Goal: Information Seeking & Learning: Obtain resource

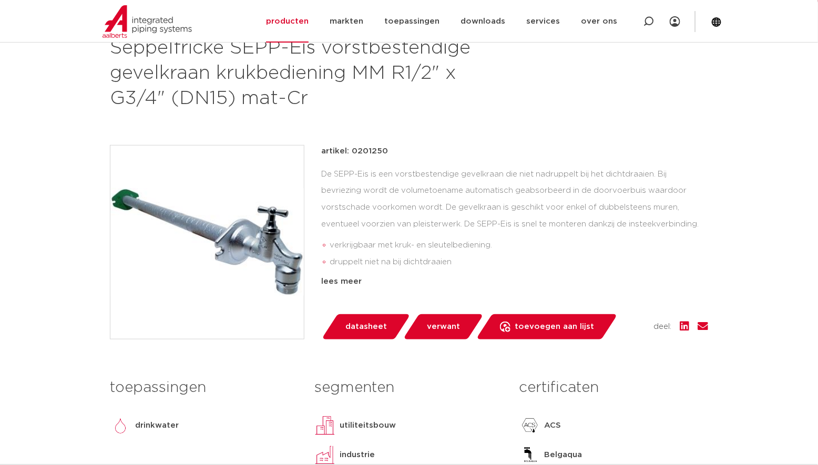
scroll to position [145, 0]
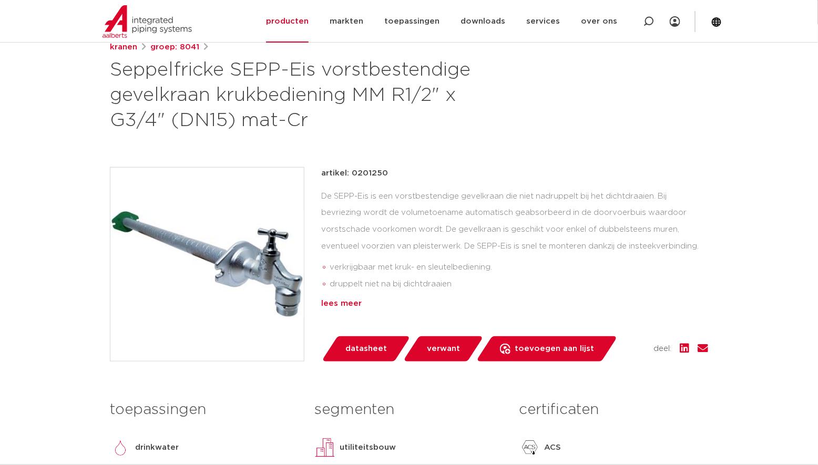
click at [340, 303] on div "lees meer" at bounding box center [514, 303] width 387 height 13
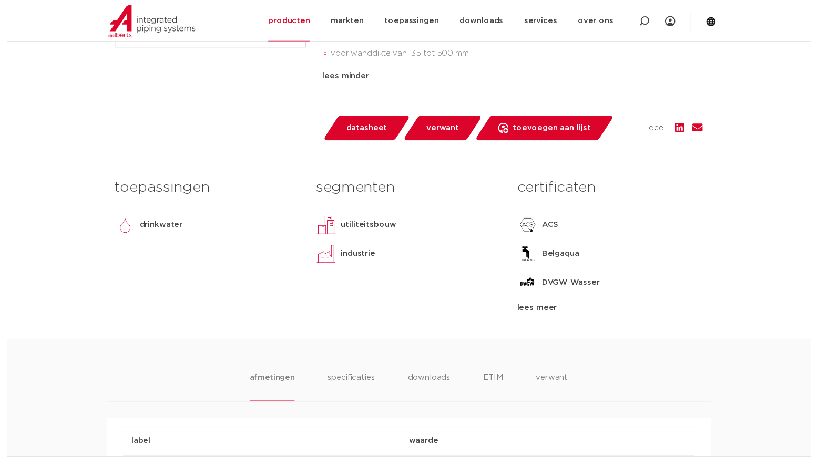
scroll to position [470, 0]
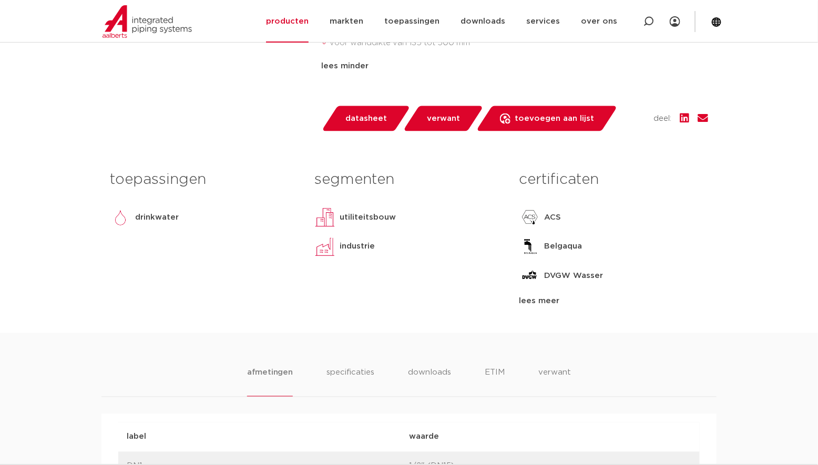
click at [359, 120] on span "datasheet" at bounding box center [366, 118] width 42 height 17
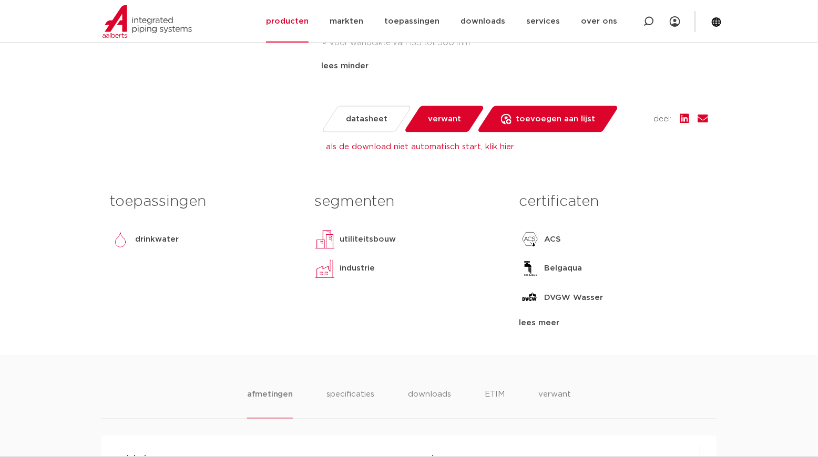
click at [450, 120] on span "verwant" at bounding box center [444, 119] width 33 height 17
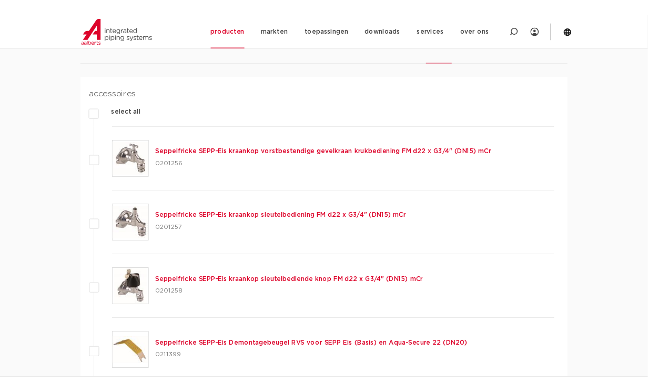
scroll to position [826, 0]
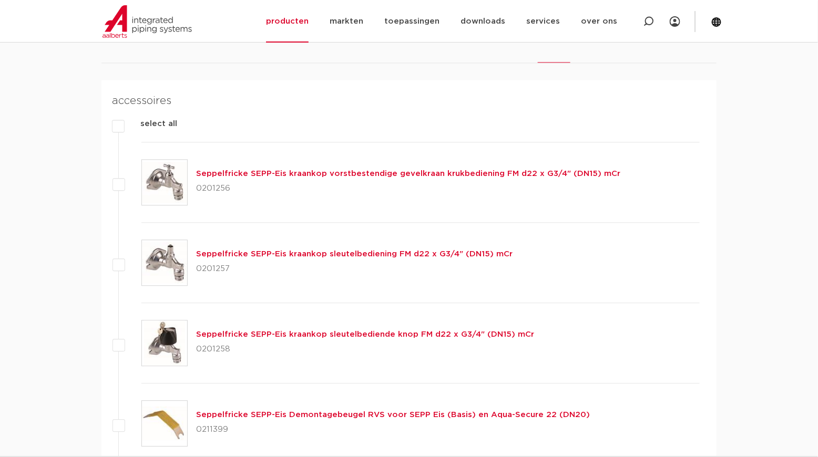
click at [167, 183] on img at bounding box center [164, 182] width 45 height 45
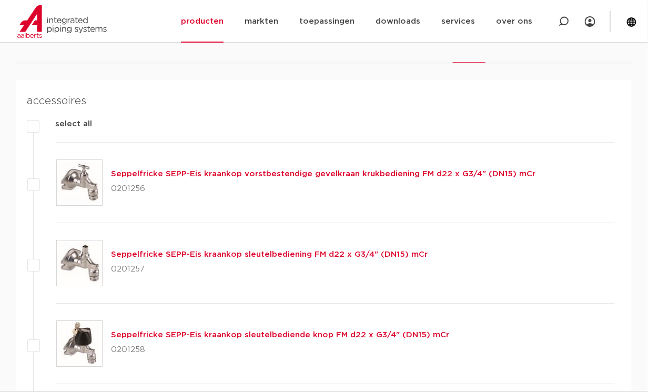
click at [315, 172] on link "Seppelfricke SEPP-Eis kraankop vorstbestendige gevelkraan krukbediening FM d22 …" at bounding box center [323, 174] width 424 height 8
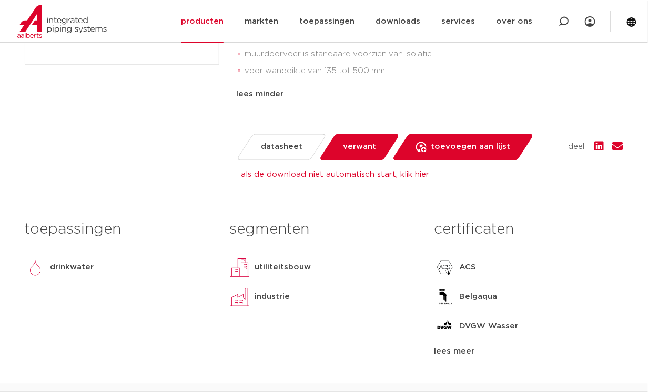
scroll to position [0, 0]
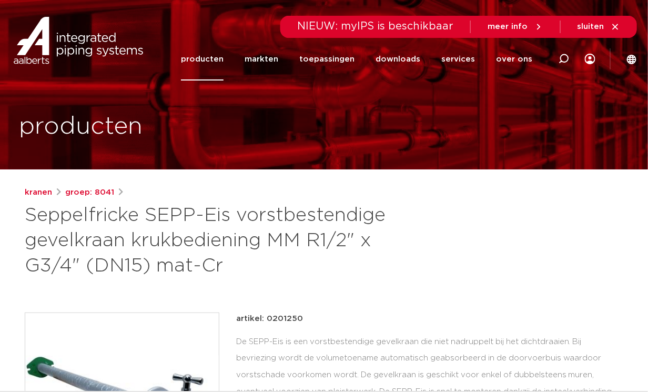
click at [477, 233] on div "kranen groep: 8041 Seppelfricke SEPP-Eis vorstbestendige gevelkraan krukbedieni…" at bounding box center [324, 232] width 598 height 93
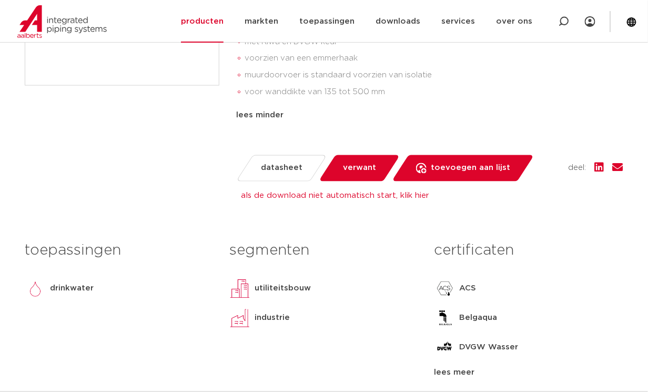
scroll to position [413, 0]
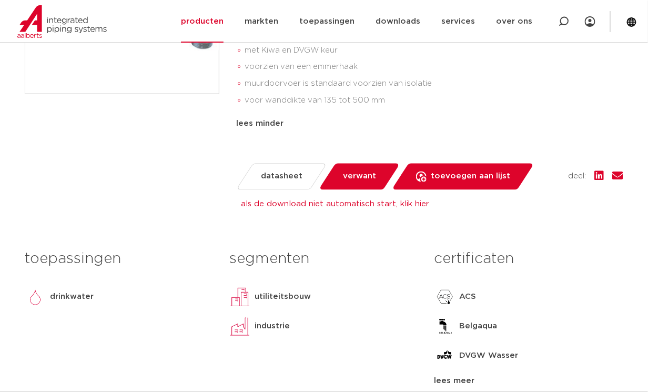
click at [281, 177] on span "datasheet" at bounding box center [282, 176] width 42 height 17
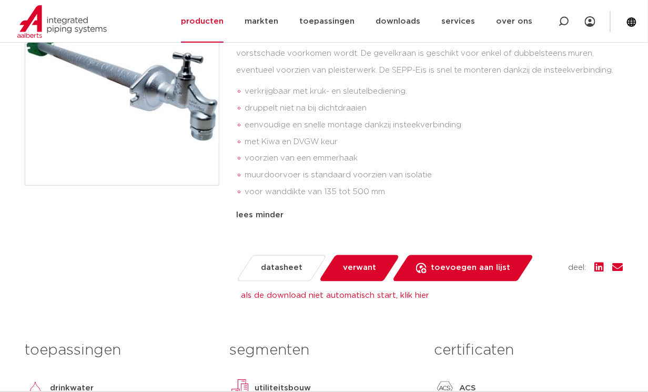
scroll to position [313, 0]
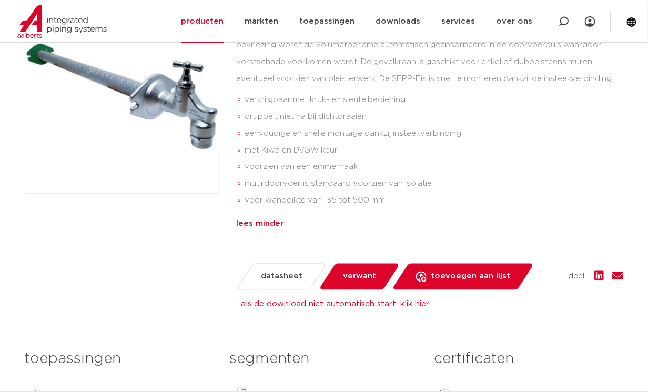
click at [263, 222] on div "lees minder" at bounding box center [429, 223] width 387 height 13
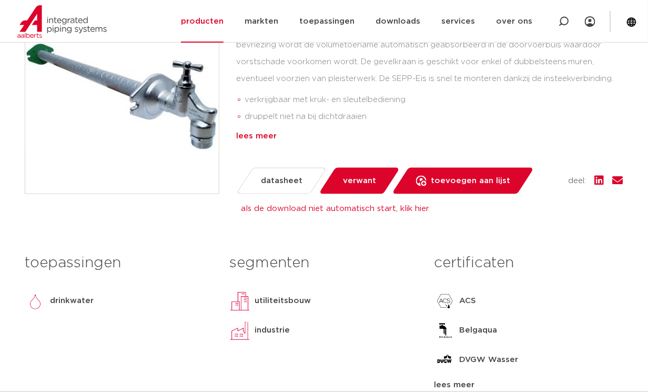
click at [257, 137] on div "lees meer" at bounding box center [429, 136] width 387 height 13
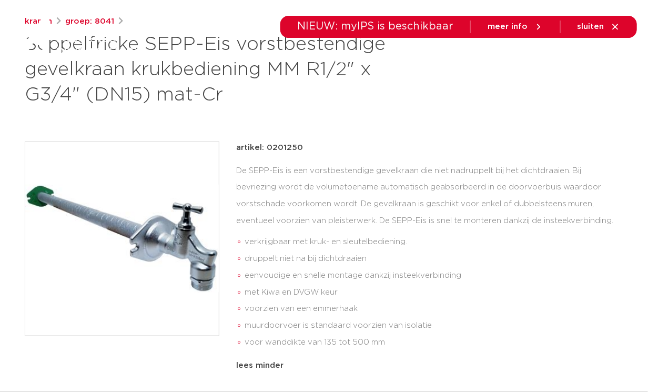
scroll to position [0, 0]
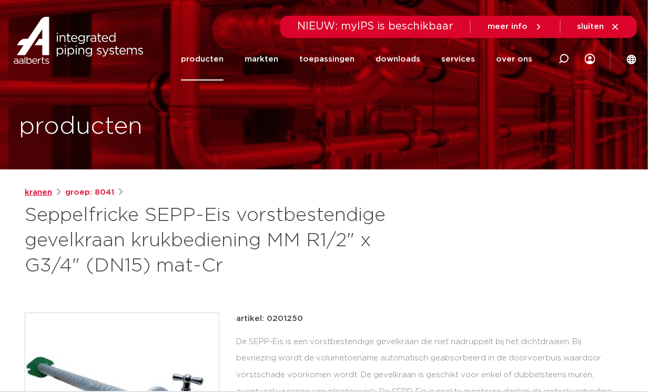
click at [35, 189] on link "kranen" at bounding box center [38, 192] width 27 height 13
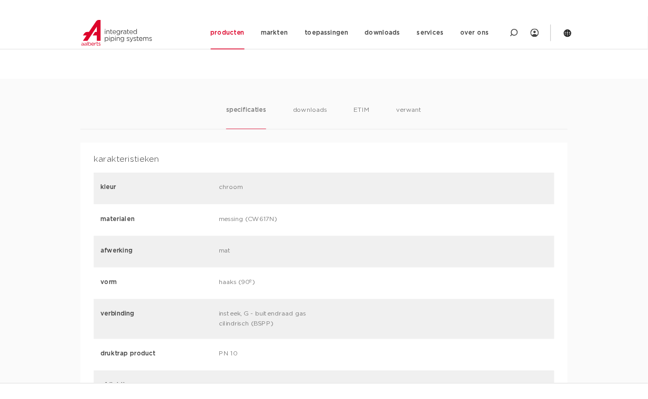
scroll to position [617, 0]
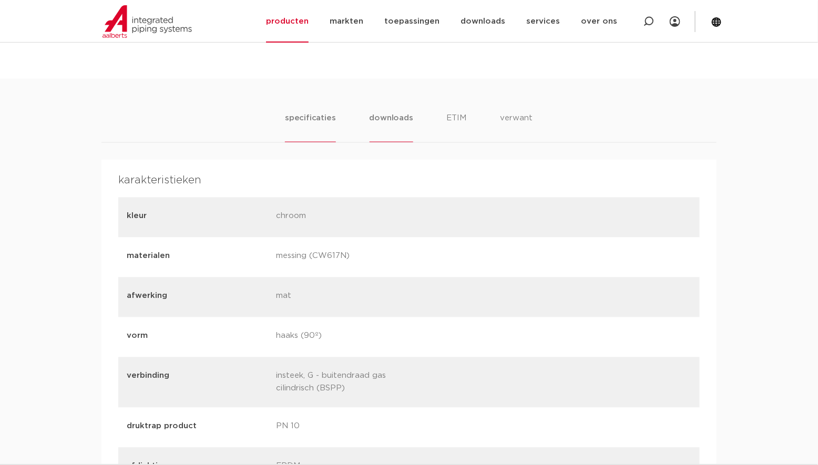
click at [392, 117] on li "downloads" at bounding box center [391, 127] width 44 height 30
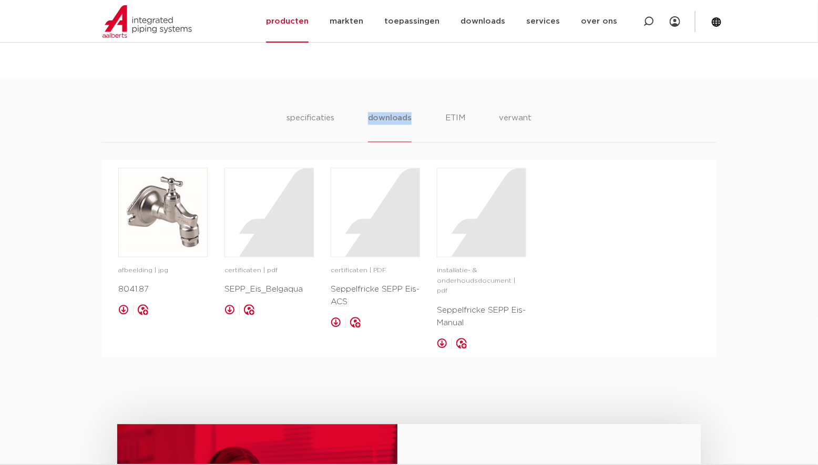
click at [392, 117] on li "downloads" at bounding box center [390, 127] width 44 height 30
click at [496, 231] on div at bounding box center [481, 213] width 88 height 88
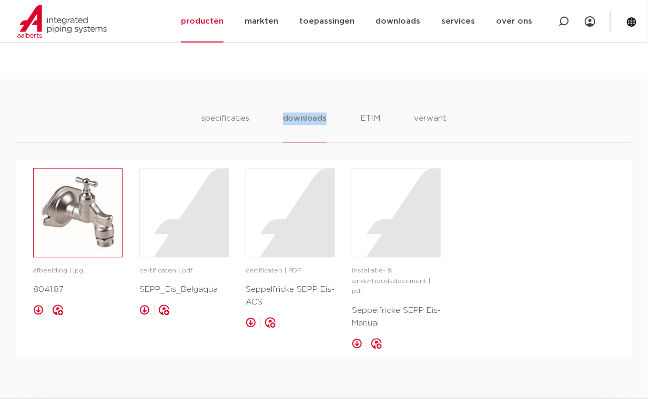
click at [80, 219] on img at bounding box center [78, 213] width 88 height 88
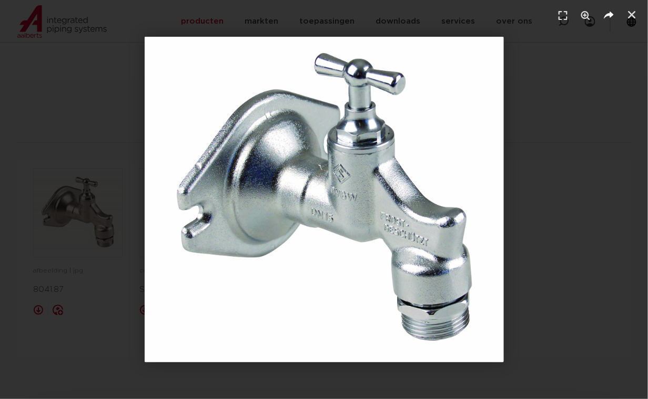
click at [610, 13] on icon "Delen" at bounding box center [609, 16] width 16 height 16
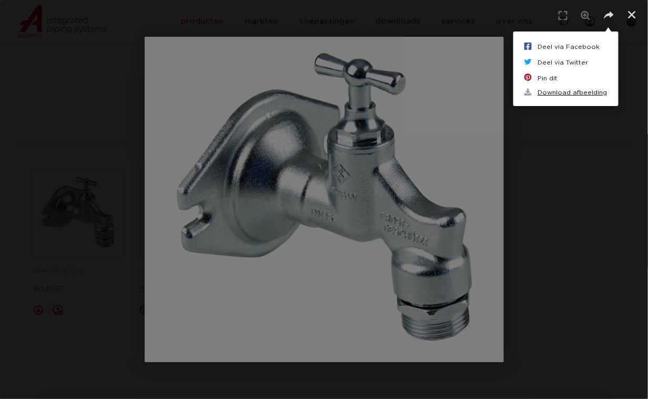
click at [582, 92] on link "Download afbeelding" at bounding box center [566, 92] width 84 height 13
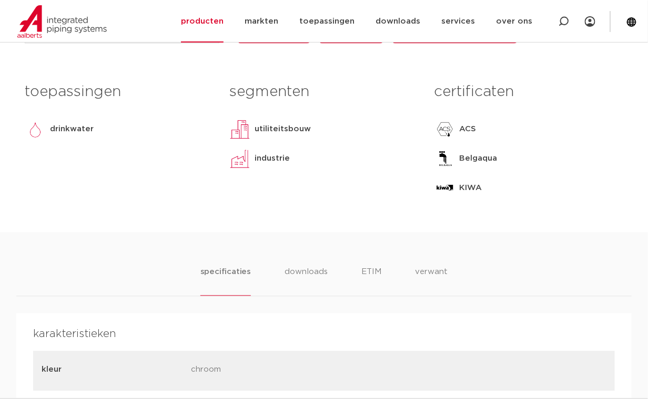
scroll to position [440, 0]
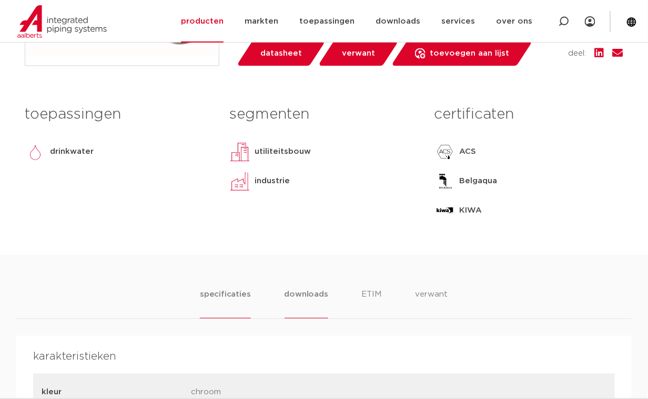
click at [302, 291] on li "downloads" at bounding box center [306, 304] width 44 height 30
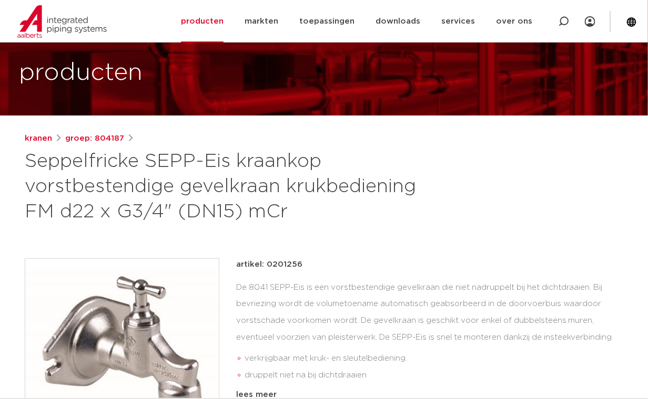
scroll to position [26, 0]
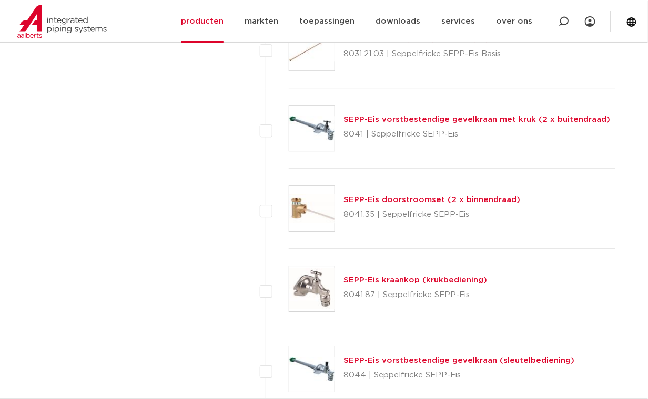
scroll to position [1913, 0]
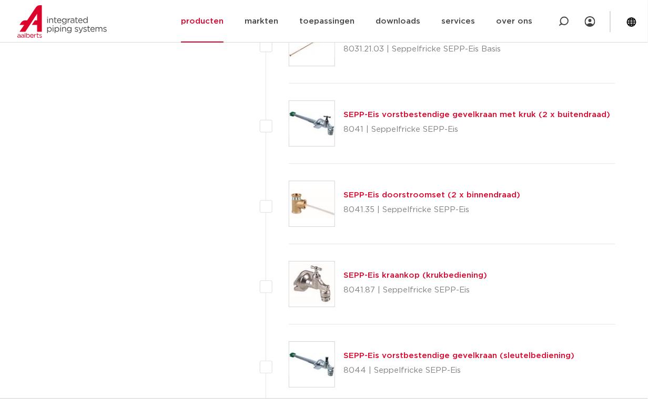
click at [321, 282] on img at bounding box center [311, 284] width 45 height 45
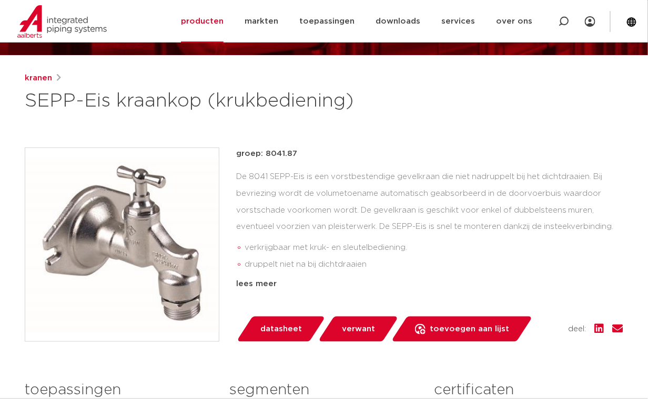
scroll to position [125, 0]
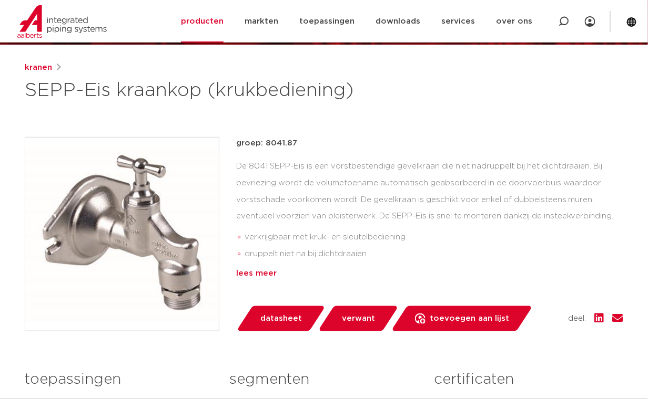
click at [259, 276] on div "lees meer" at bounding box center [429, 274] width 387 height 13
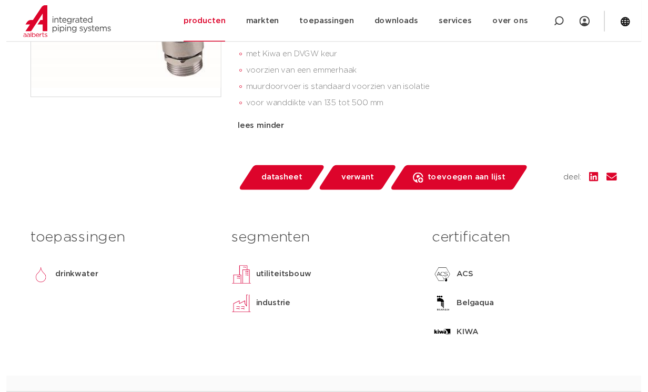
scroll to position [381, 0]
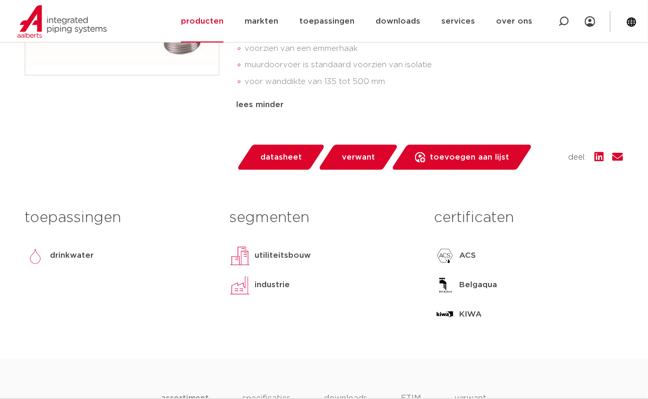
click at [282, 156] on span "datasheet" at bounding box center [281, 157] width 42 height 17
